Goal: Information Seeking & Learning: Learn about a topic

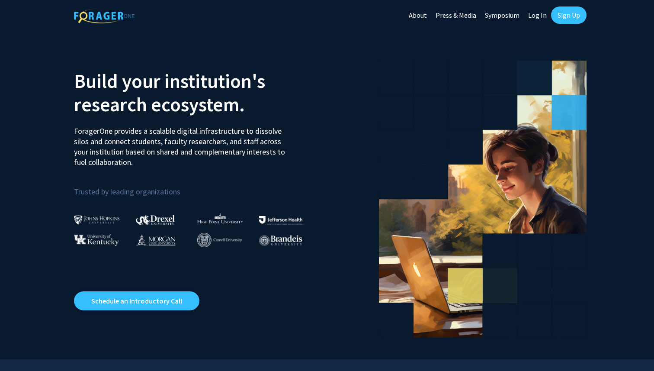
click at [541, 16] on link "Log In" at bounding box center [537, 15] width 27 height 30
select select
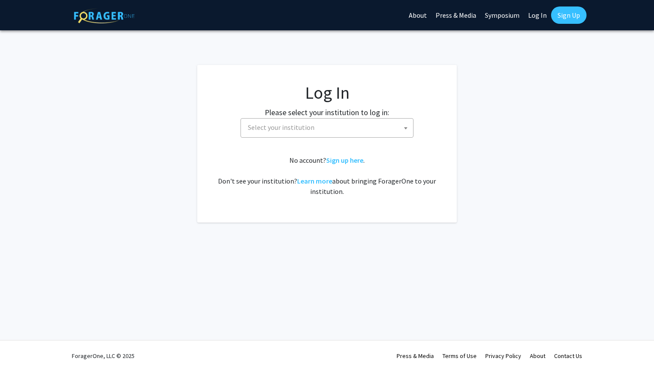
click at [306, 131] on span "Select your institution" at bounding box center [281, 127] width 67 height 9
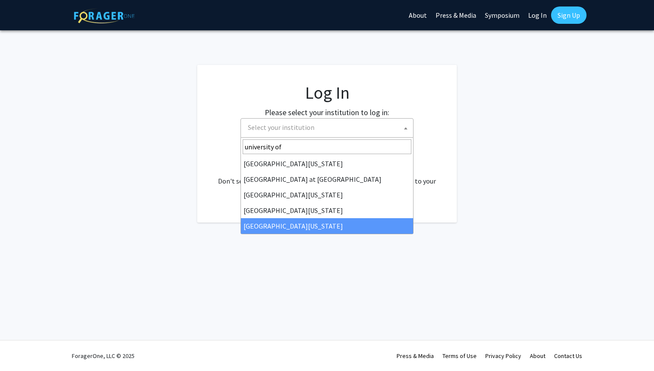
type input "university of"
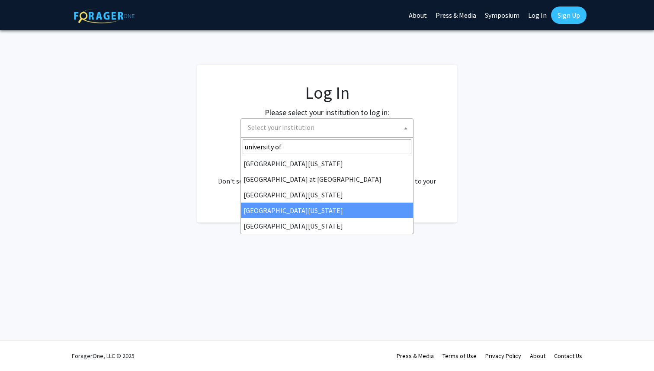
select select "31"
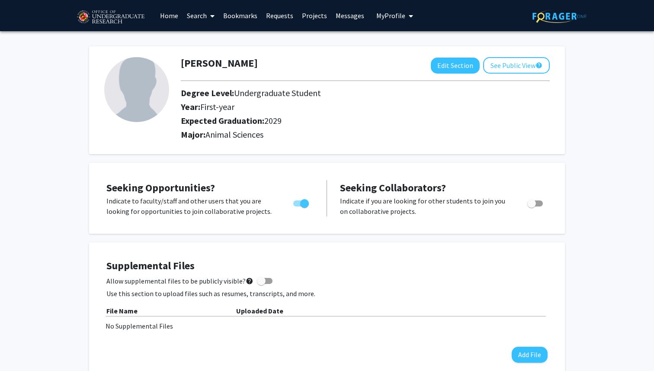
click at [197, 16] on link "Search" at bounding box center [201, 15] width 36 height 30
click at [205, 39] on span "Faculty/Staff" at bounding box center [215, 39] width 64 height 17
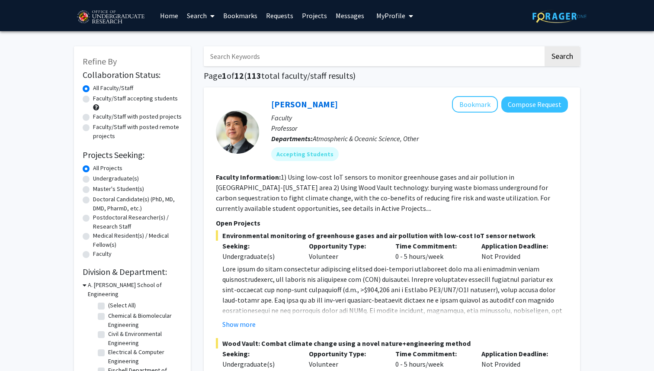
click at [116, 176] on label "Undergraduate(s)" at bounding box center [116, 178] width 46 height 9
click at [99, 176] on input "Undergraduate(s)" at bounding box center [96, 177] width 6 height 6
radio input "true"
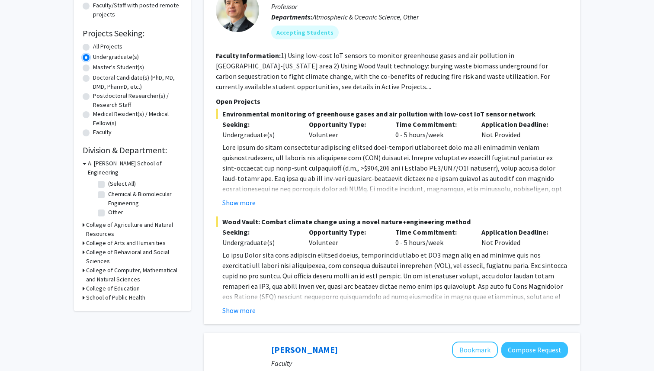
scroll to position [124, 0]
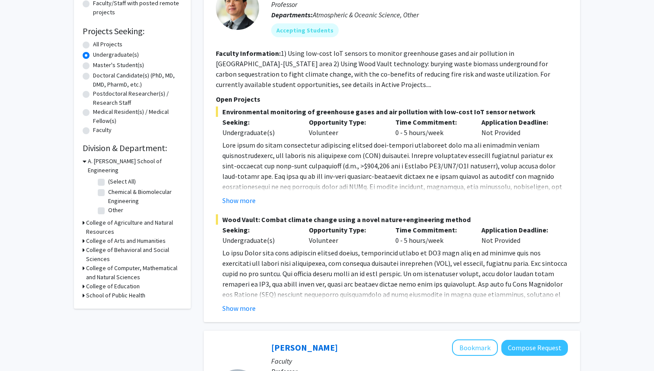
click at [83, 218] on icon at bounding box center [84, 222] width 2 height 9
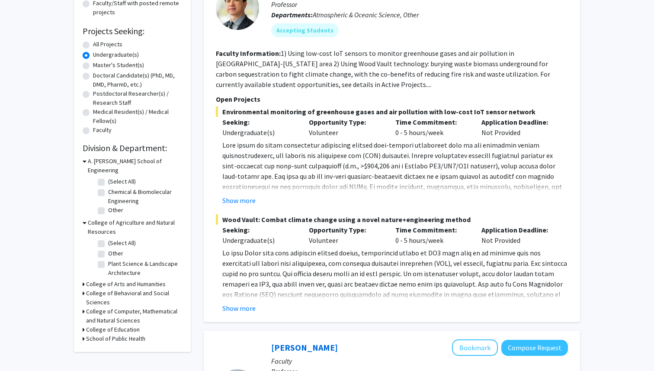
click at [108, 238] on label "(Select All)" at bounding box center [122, 242] width 28 height 9
click at [108, 238] on input "(Select All)" at bounding box center [111, 241] width 6 height 6
checkbox input "true"
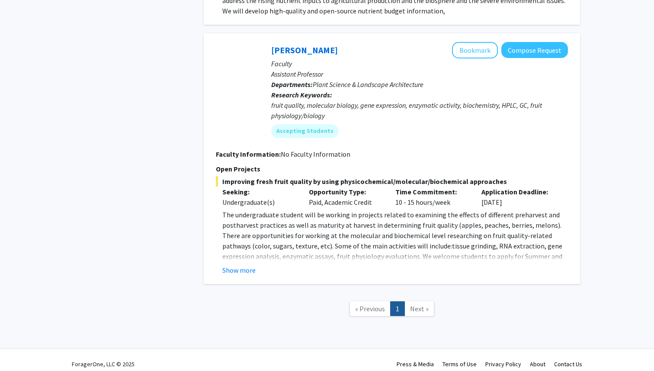
scroll to position [372, 0]
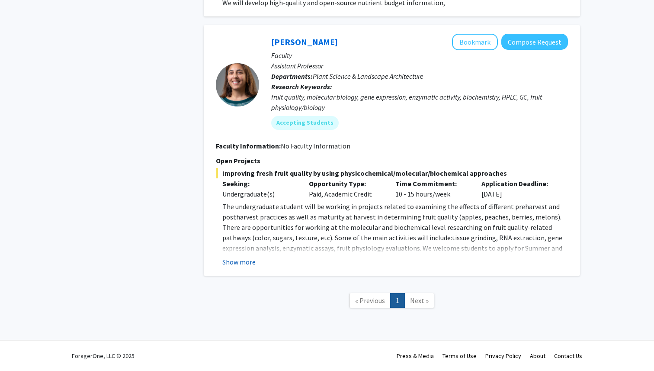
click at [243, 263] on button "Show more" at bounding box center [238, 261] width 33 height 10
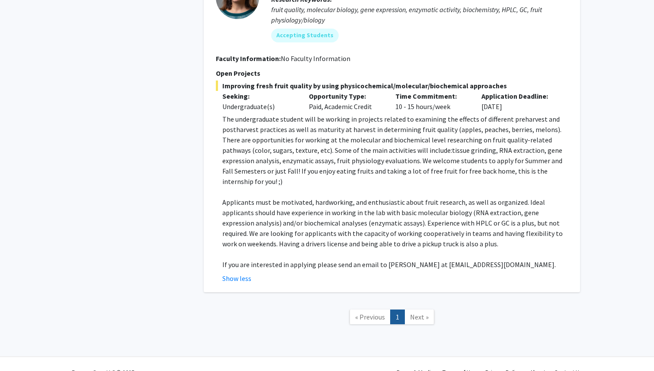
scroll to position [462, 0]
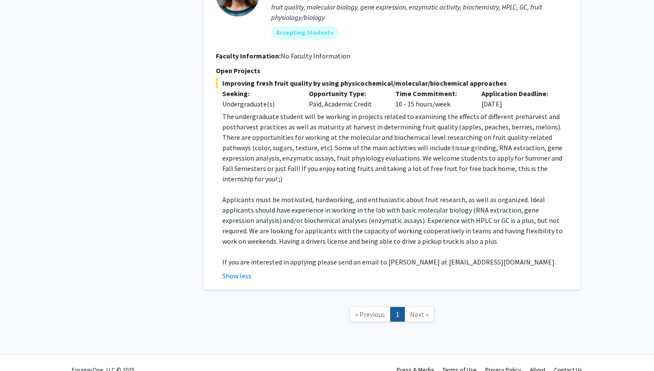
click at [423, 310] on span "Next »" at bounding box center [419, 314] width 19 height 9
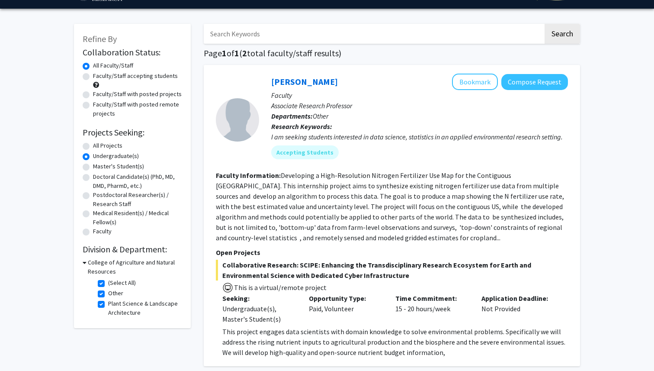
scroll to position [0, 0]
